Goal: Information Seeking & Learning: Learn about a topic

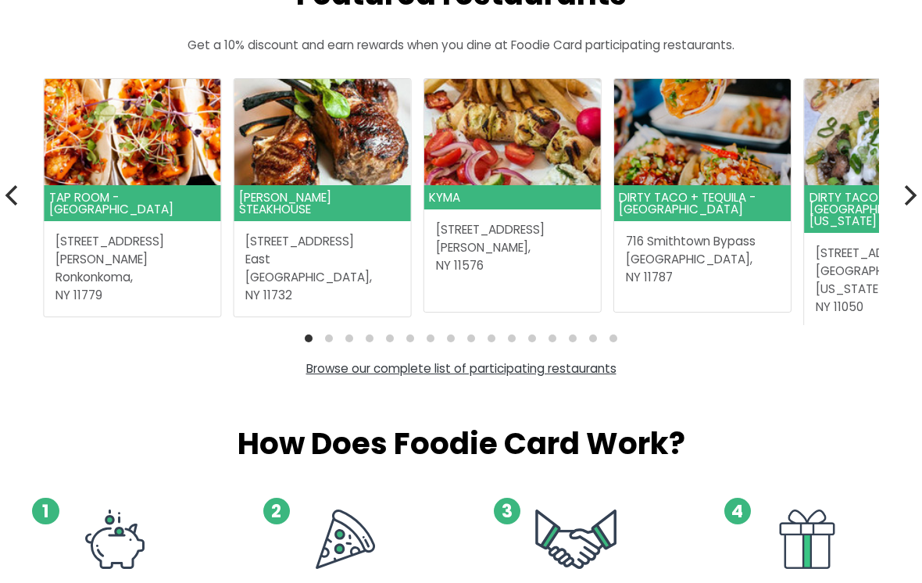
scroll to position [430, 0]
click at [908, 193] on icon "Next" at bounding box center [908, 195] width 20 height 20
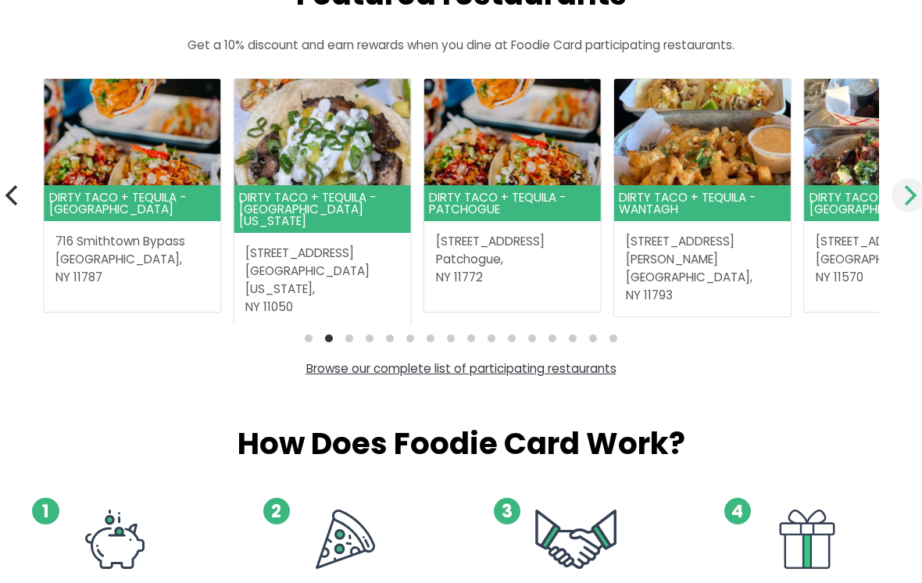
click at [908, 193] on icon "Next" at bounding box center [908, 195] width 20 height 20
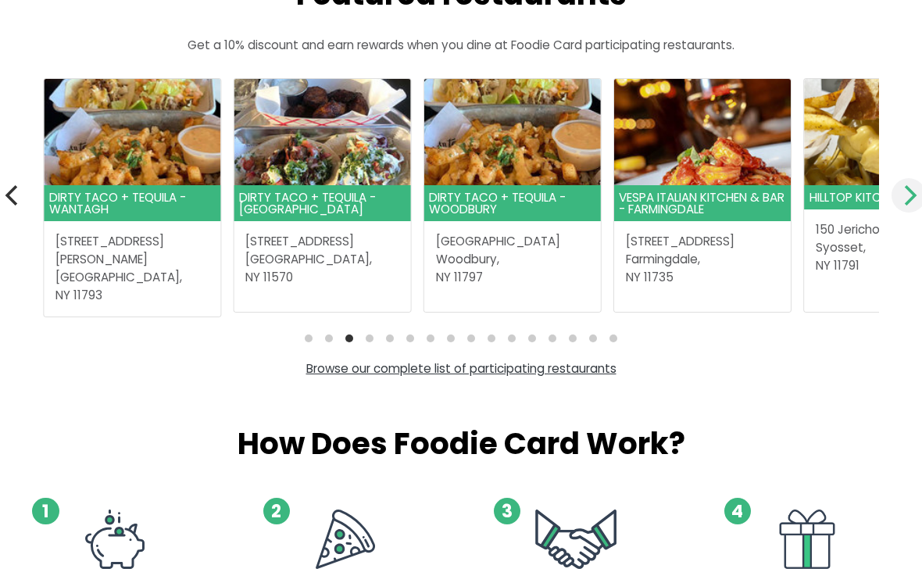
click at [905, 195] on icon "Next" at bounding box center [908, 195] width 20 height 20
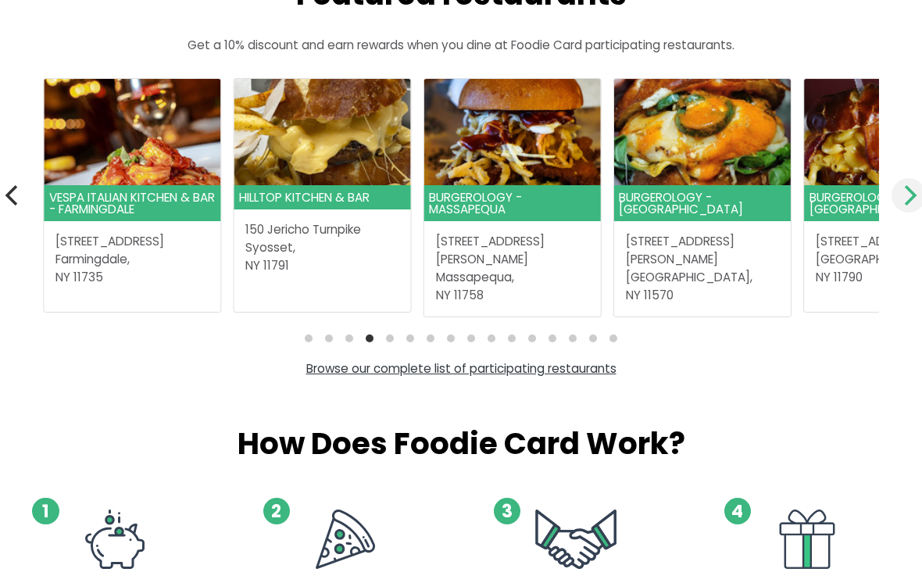
click at [905, 196] on icon "Next" at bounding box center [908, 195] width 20 height 20
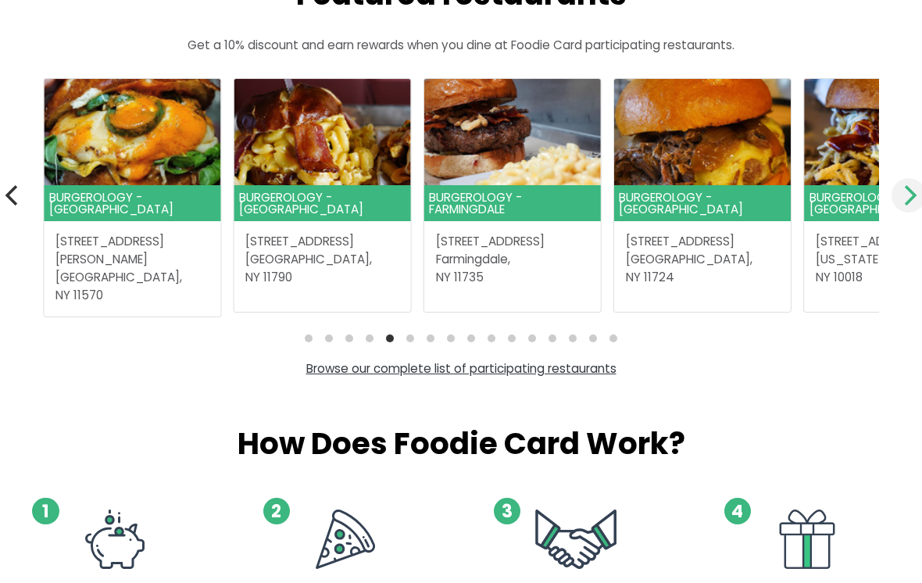
click at [905, 196] on icon "Next" at bounding box center [908, 195] width 20 height 20
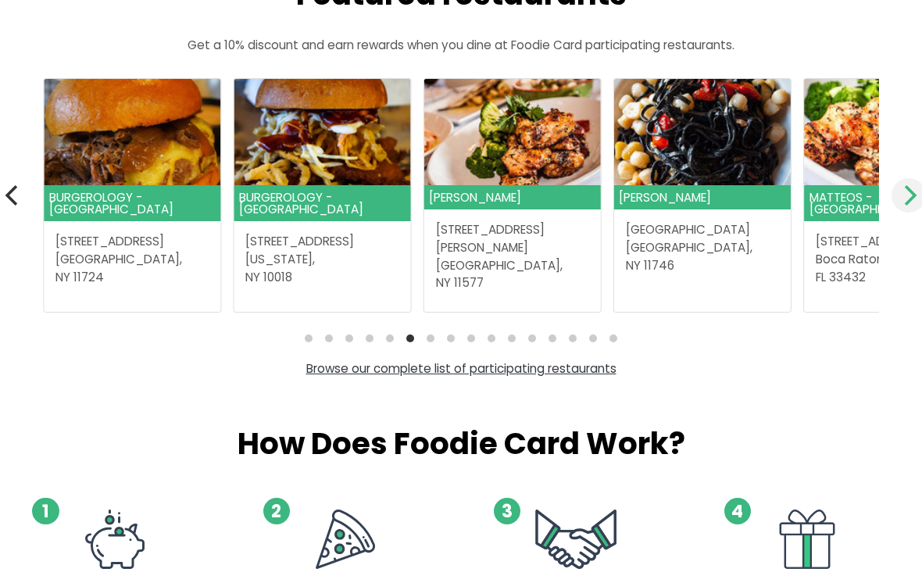
click at [905, 196] on icon "Next" at bounding box center [908, 195] width 20 height 20
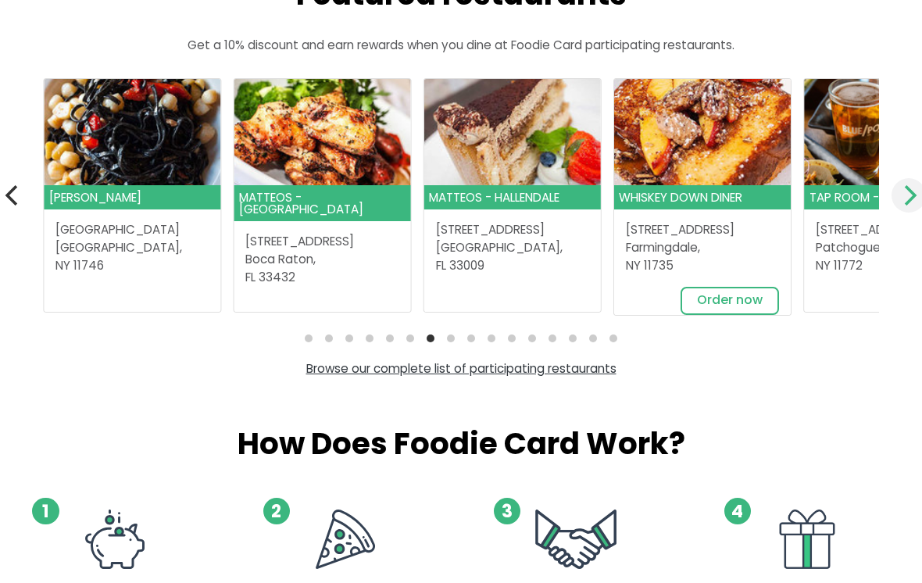
click at [905, 196] on icon "Next" at bounding box center [908, 195] width 20 height 20
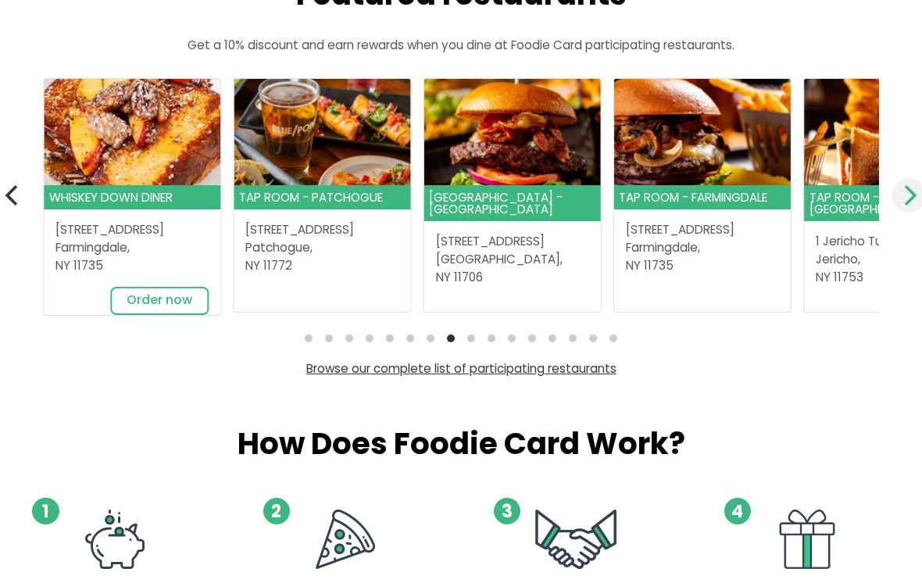
click at [906, 196] on icon "Next" at bounding box center [908, 195] width 20 height 20
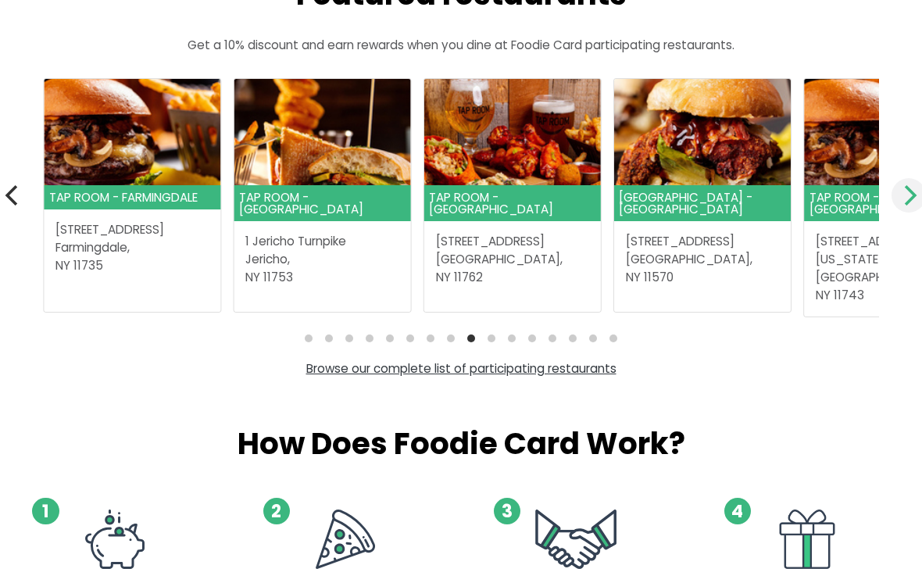
click at [904, 196] on icon "Next" at bounding box center [908, 195] width 20 height 20
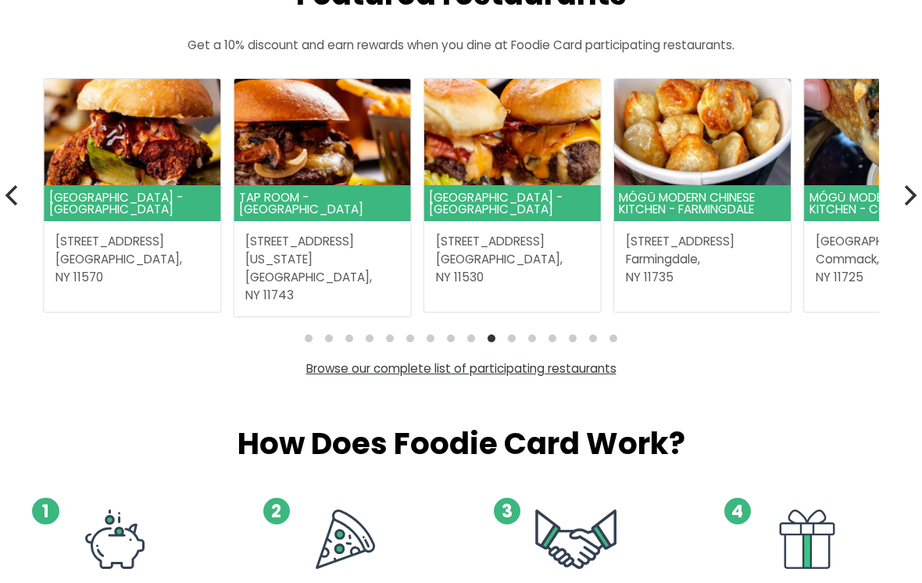
drag, startPoint x: 904, startPoint y: 196, endPoint x: -1, endPoint y: -430, distance: 1100.7
click at [905, 197] on icon "Next" at bounding box center [908, 195] width 20 height 20
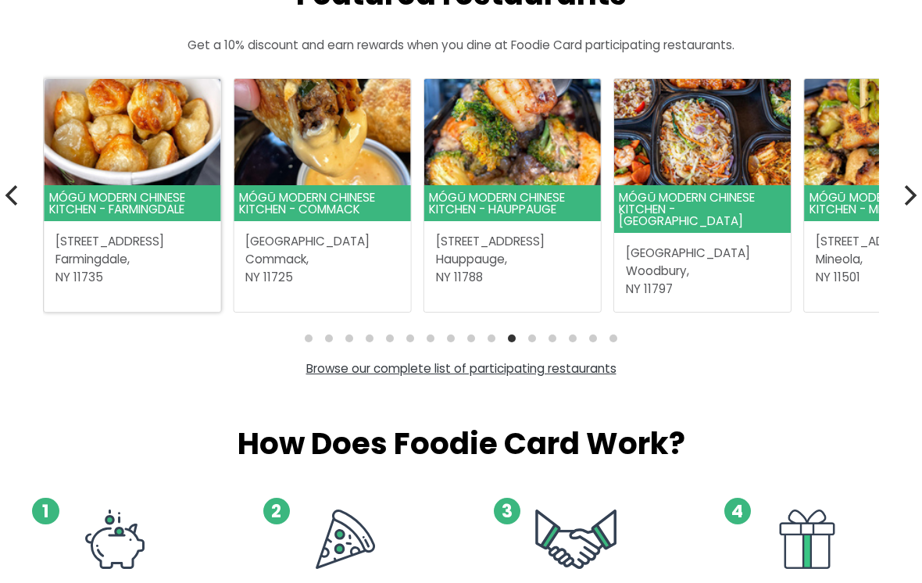
click at [137, 196] on header "MÓGŪ Modern Chinese Kitchen - Farmingdale" at bounding box center [132, 203] width 176 height 36
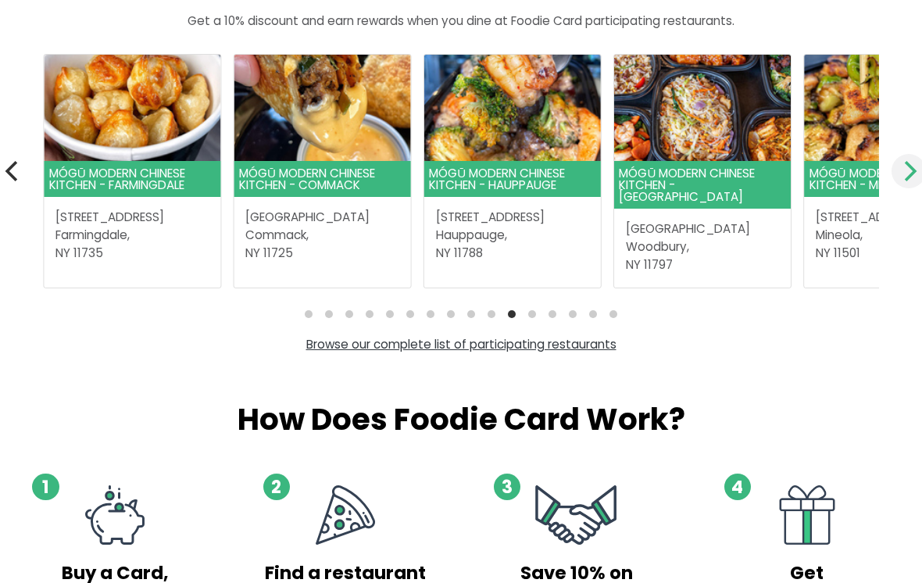
click at [912, 169] on icon "Next" at bounding box center [910, 171] width 12 height 20
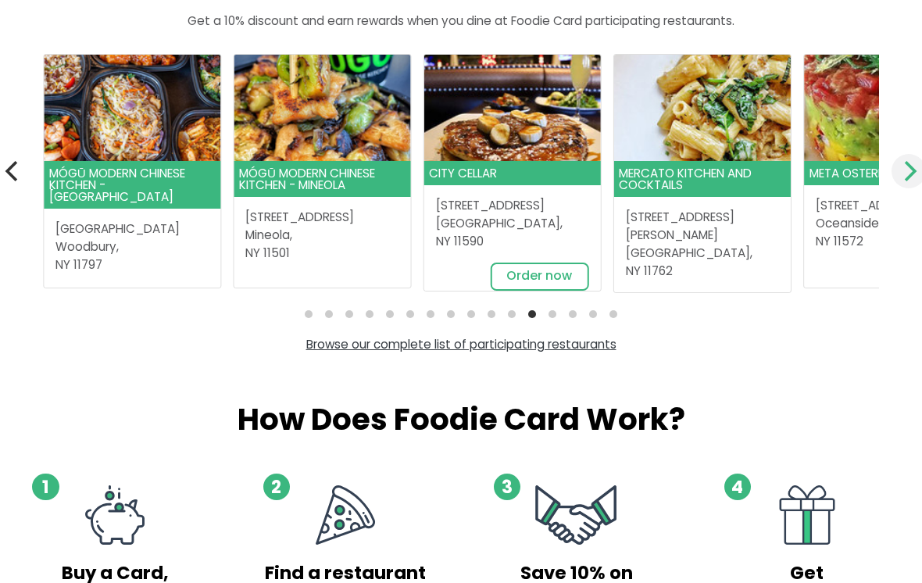
click at [904, 172] on icon "Next" at bounding box center [908, 171] width 20 height 20
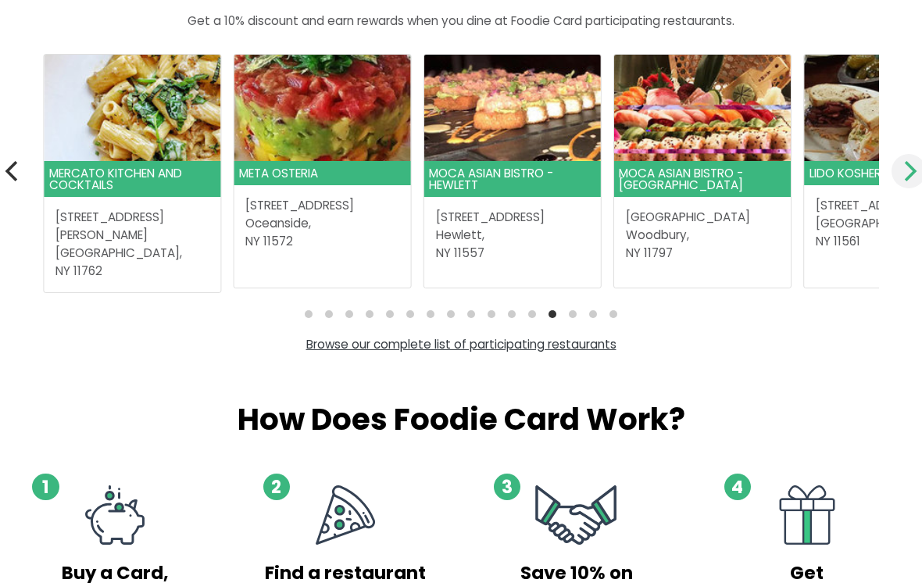
click at [904, 172] on icon "Next" at bounding box center [908, 171] width 20 height 20
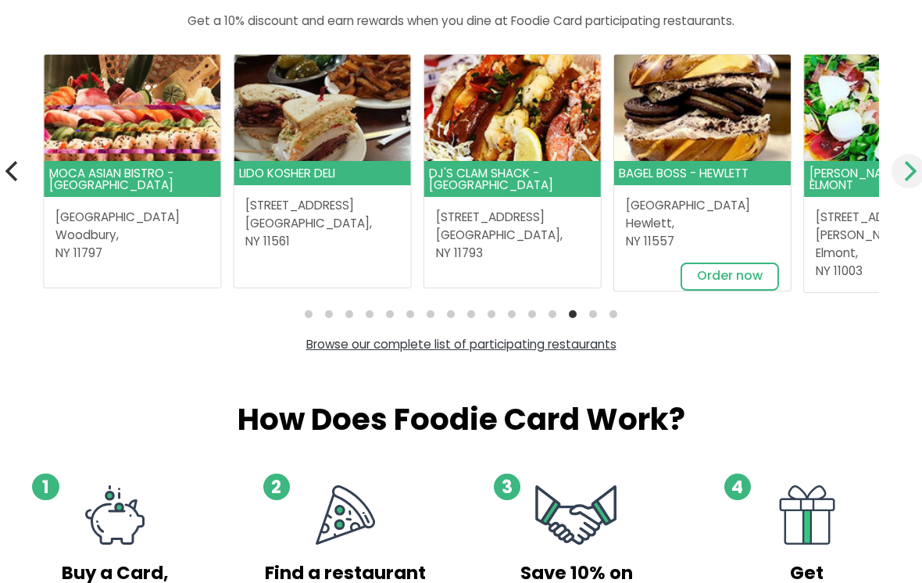
click at [904, 172] on icon "Next" at bounding box center [908, 171] width 20 height 20
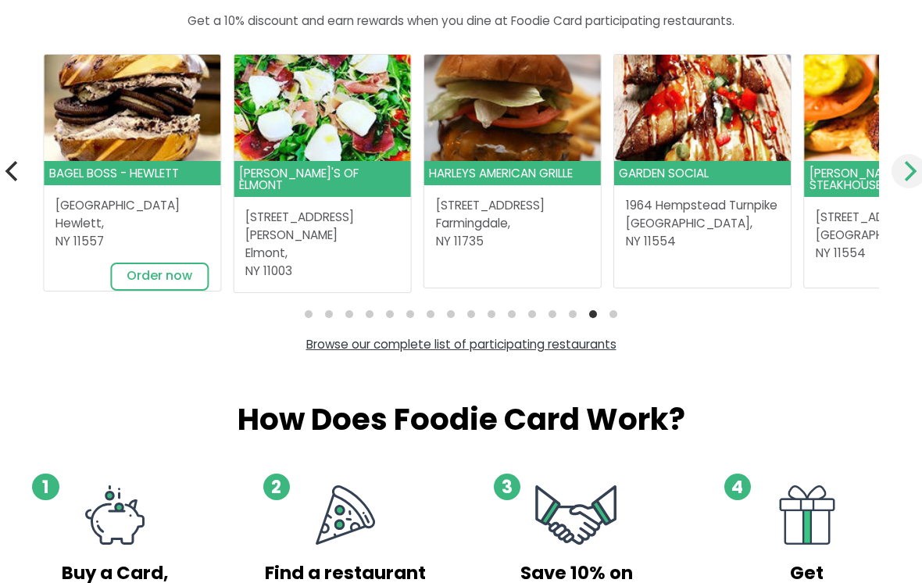
click at [904, 173] on icon "Next" at bounding box center [908, 171] width 20 height 20
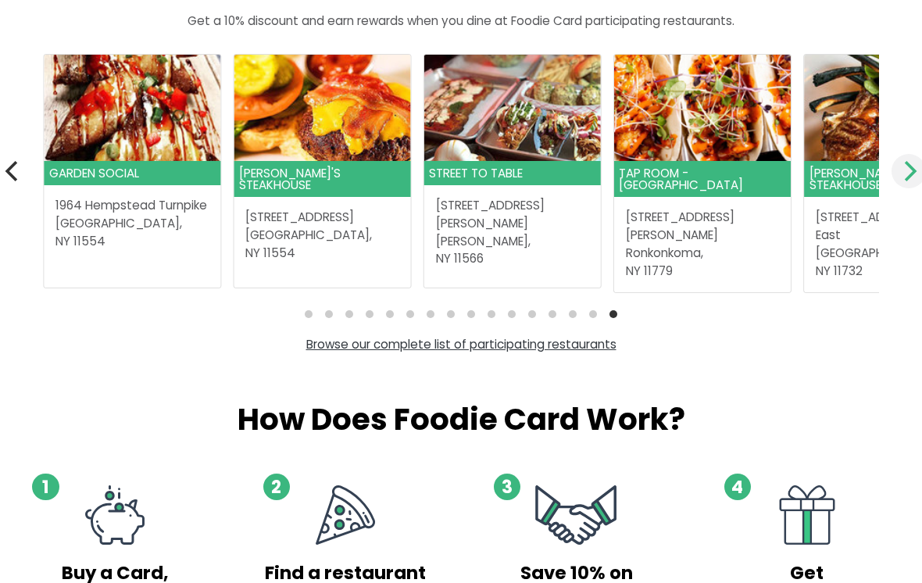
click at [904, 173] on icon "Next" at bounding box center [908, 171] width 20 height 20
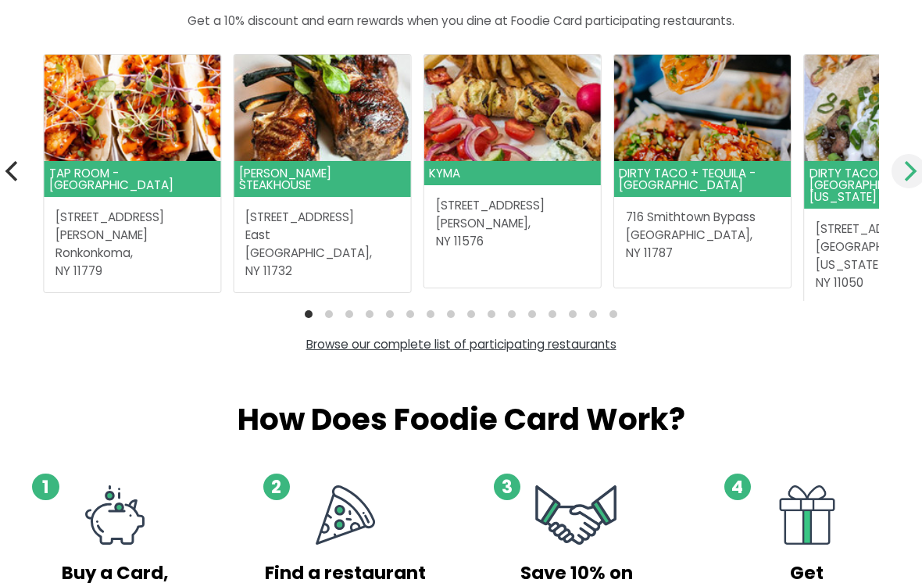
click at [904, 173] on icon "Next" at bounding box center [908, 171] width 20 height 20
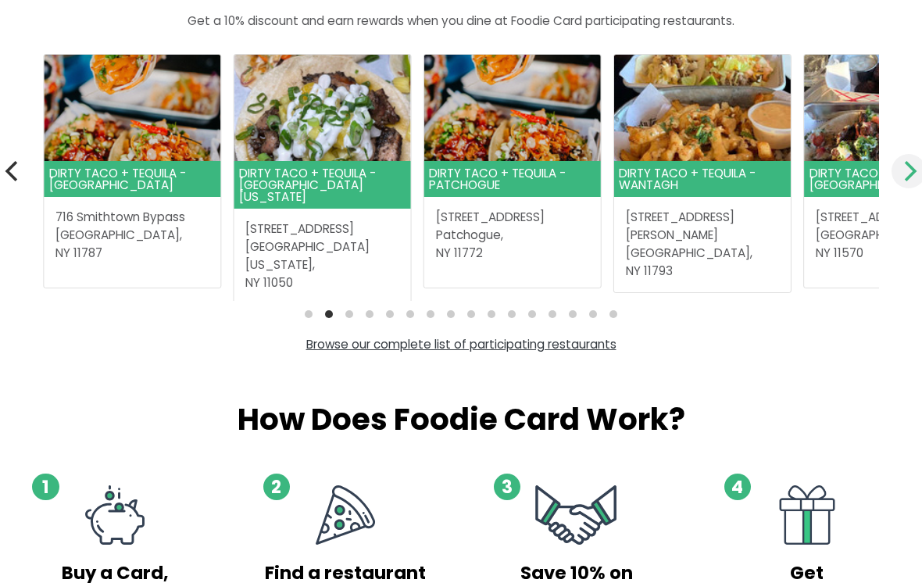
click at [904, 173] on icon "Next" at bounding box center [908, 171] width 20 height 20
